Goal: Task Accomplishment & Management: Complete application form

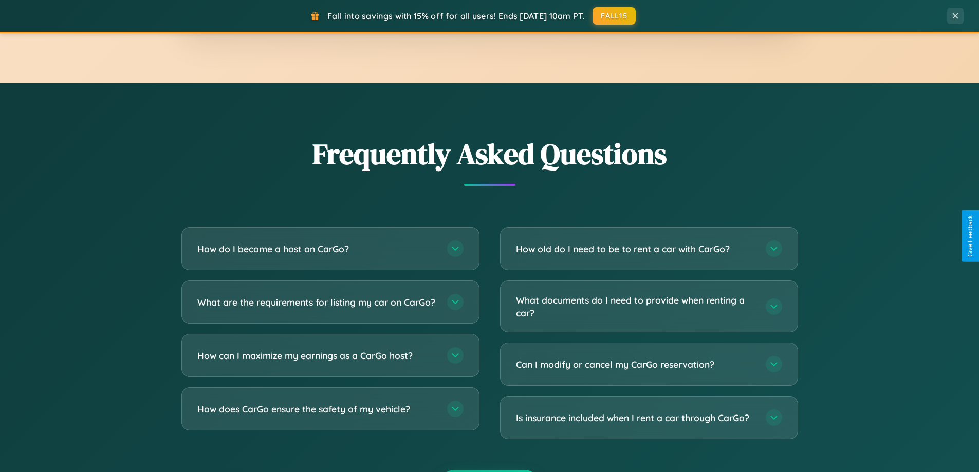
scroll to position [1977, 0]
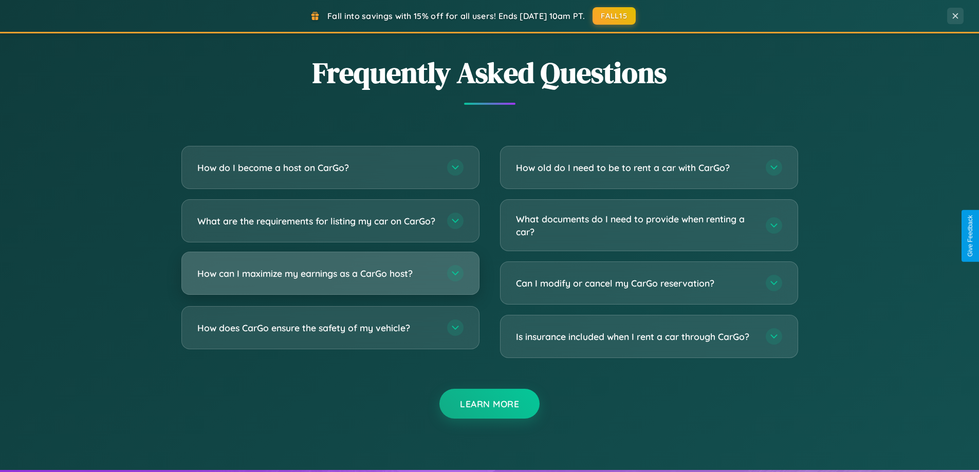
click at [330, 280] on h3 "How can I maximize my earnings as a CarGo host?" at bounding box center [316, 273] width 239 height 13
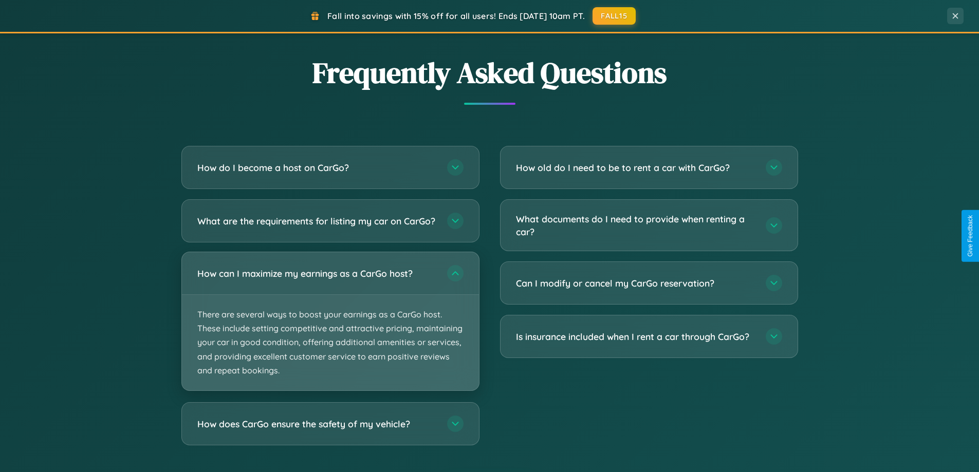
click at [330, 330] on p "There are several ways to boost your earnings as a CarGo host. These include se…" at bounding box center [330, 343] width 297 height 96
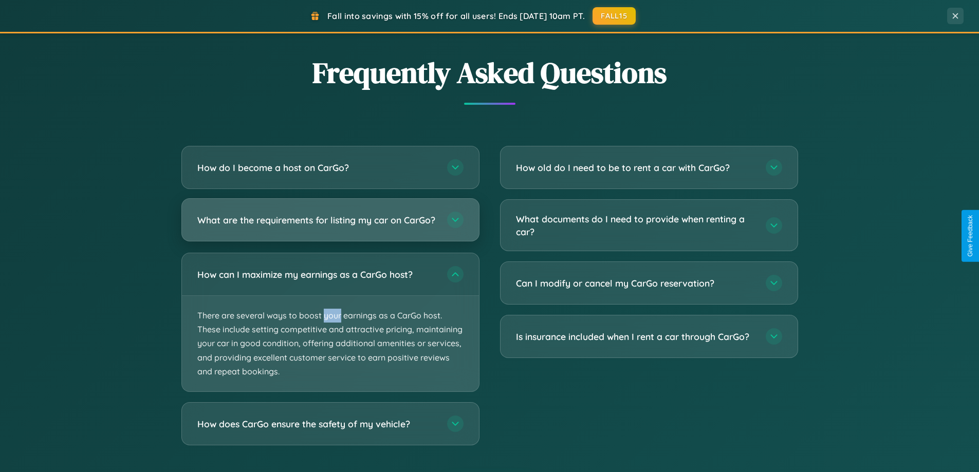
click at [330, 225] on h3 "What are the requirements for listing my car on CarGo?" at bounding box center [316, 220] width 239 height 13
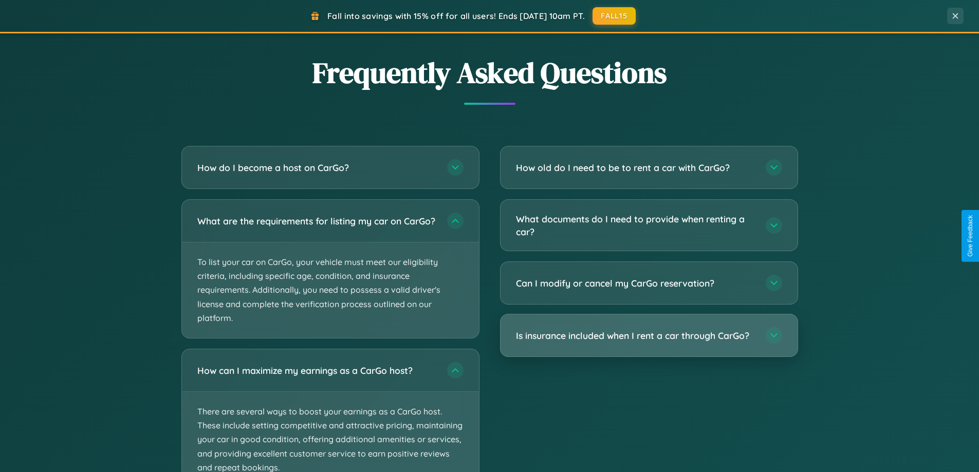
click at [649, 336] on h3 "Is insurance included when I rent a car through CarGo?" at bounding box center [635, 335] width 239 height 13
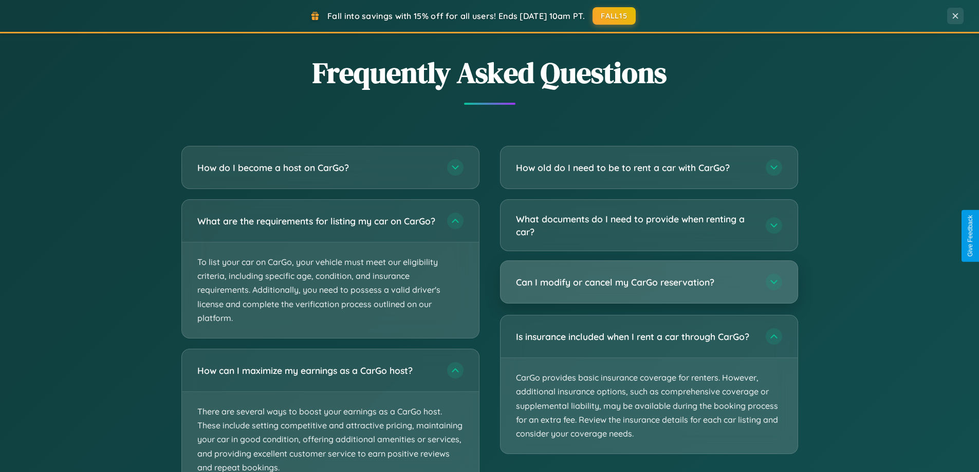
click at [649, 282] on h3 "Can I modify or cancel my CarGo reservation?" at bounding box center [635, 282] width 239 height 13
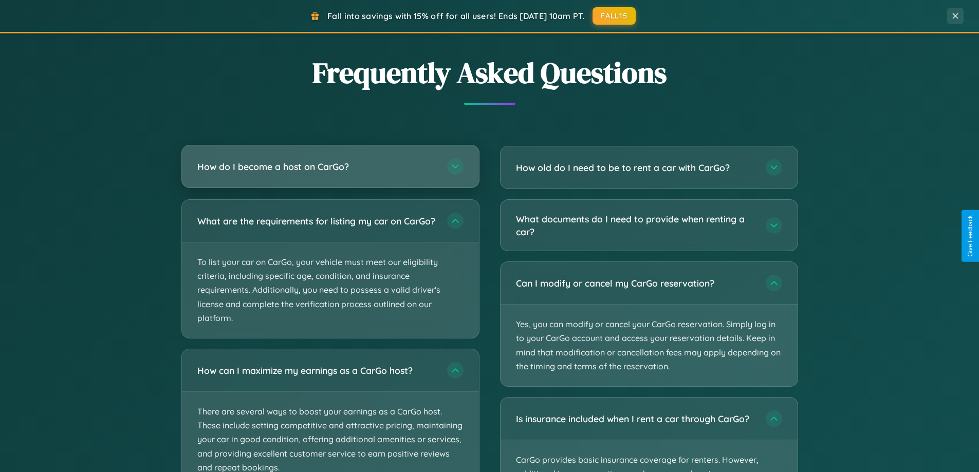
click at [330, 166] on h3 "How do I become a host on CarGo?" at bounding box center [316, 166] width 239 height 13
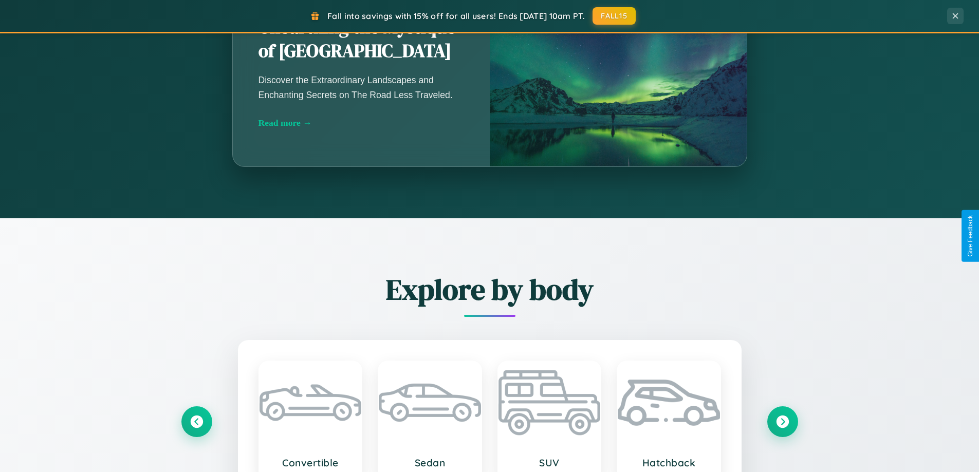
scroll to position [707, 0]
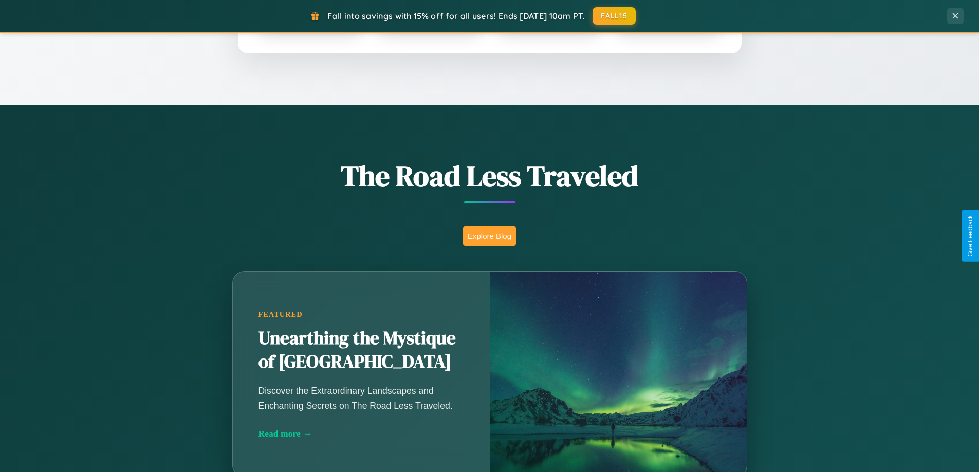
click at [489, 236] on button "Explore Blog" at bounding box center [489, 236] width 54 height 19
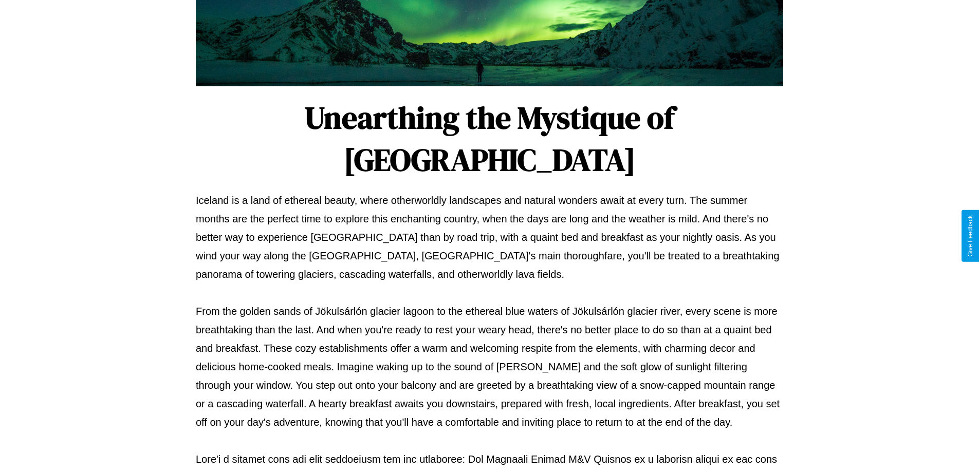
scroll to position [332, 0]
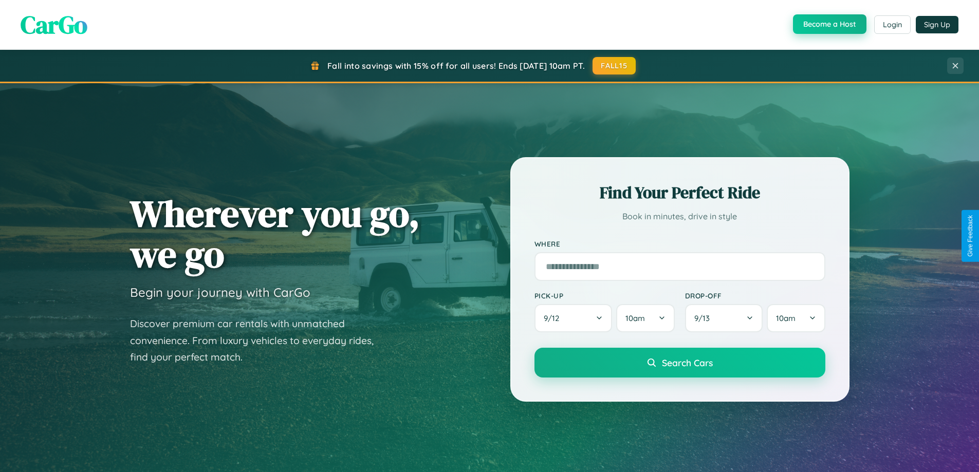
click at [828, 25] on button "Become a Host" at bounding box center [829, 24] width 73 height 20
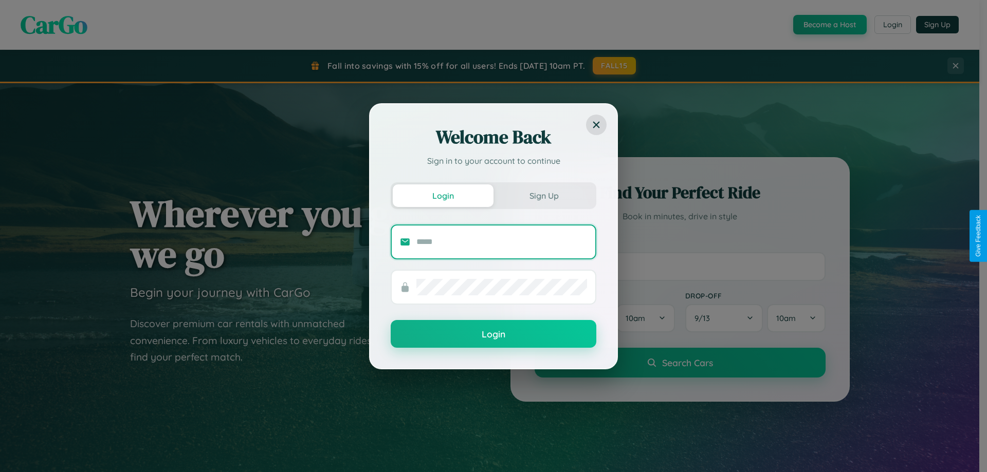
click at [502, 242] on input "text" at bounding box center [501, 242] width 171 height 16
type input "**********"
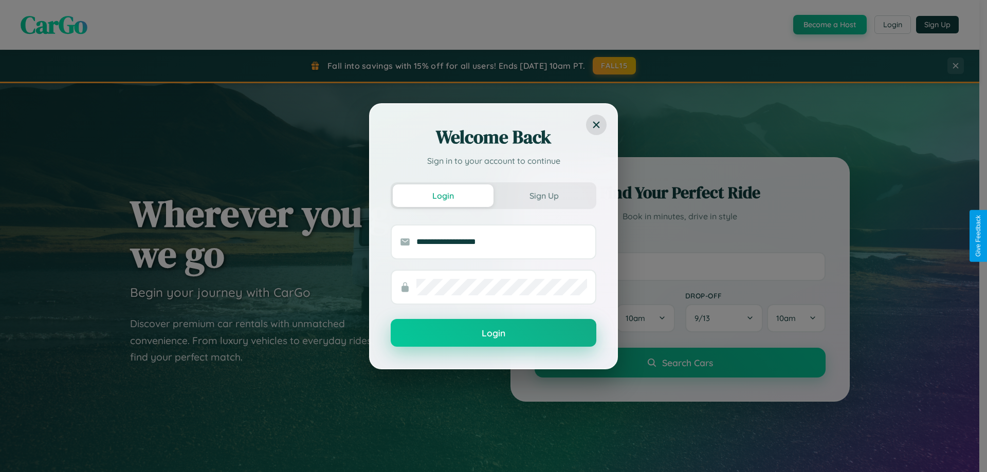
click at [493, 334] on button "Login" at bounding box center [494, 333] width 206 height 28
